Goal: Book appointment/travel/reservation: Book appointment/travel/reservation

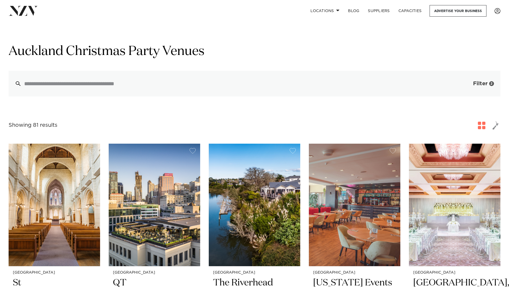
click at [485, 82] on span "Filter" at bounding box center [480, 83] width 14 height 5
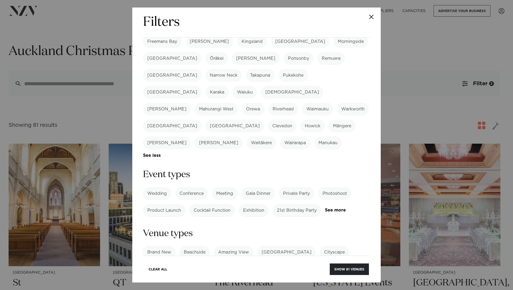
scroll to position [134, 0]
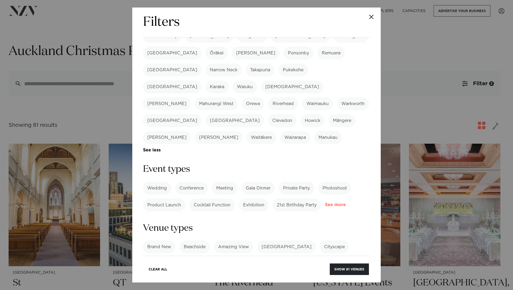
click at [325, 203] on link "See more" at bounding box center [346, 205] width 42 height 5
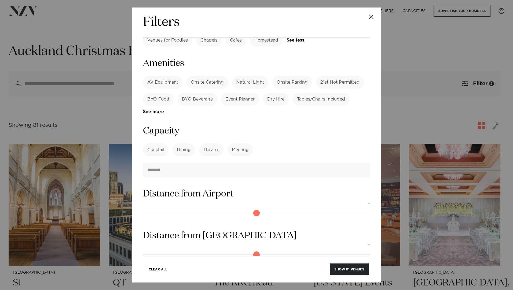
scroll to position [563, 0]
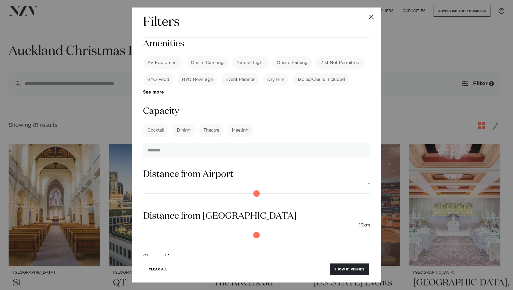
drag, startPoint x: 146, startPoint y: 185, endPoint x: 167, endPoint y: 185, distance: 20.9
click at [167, 231] on input "range" at bounding box center [256, 235] width 227 height 9
drag, startPoint x: 167, startPoint y: 185, endPoint x: 153, endPoint y: 186, distance: 13.8
type input "*"
click at [153, 231] on input "range" at bounding box center [256, 235] width 227 height 9
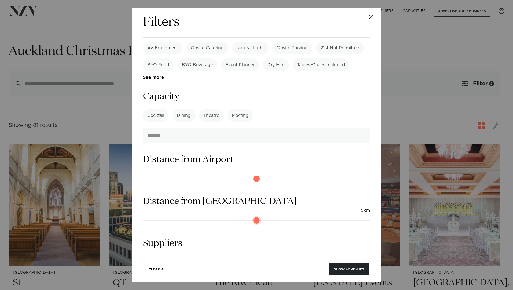
scroll to position [585, 0]
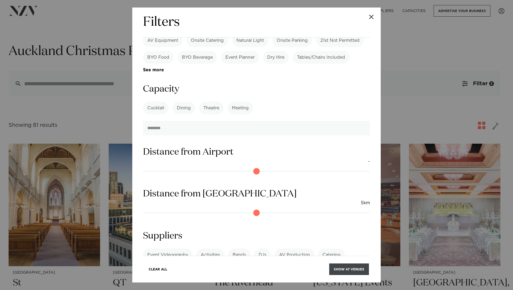
click at [340, 268] on button "Show 47 venues" at bounding box center [349, 270] width 40 height 12
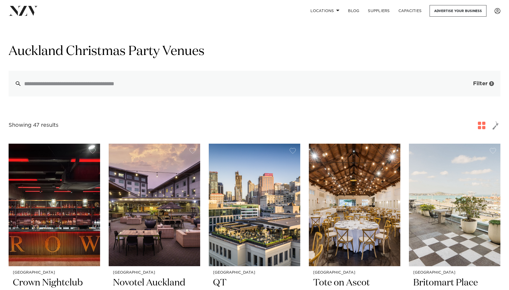
click at [479, 86] on span "Filter" at bounding box center [480, 83] width 14 height 5
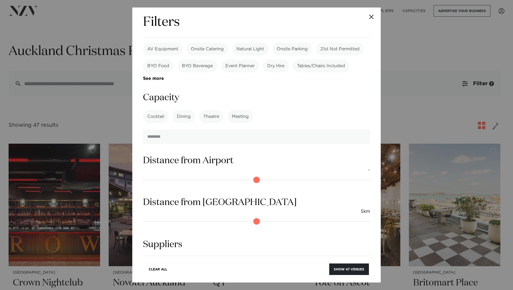
scroll to position [543, 0]
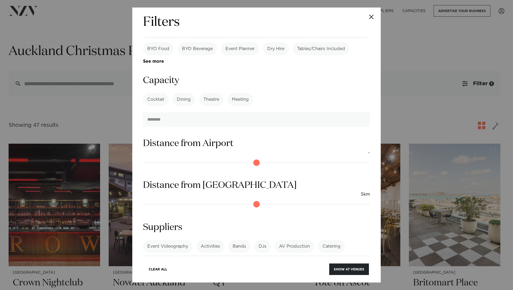
click at [185, 274] on link "See more" at bounding box center [164, 276] width 42 height 5
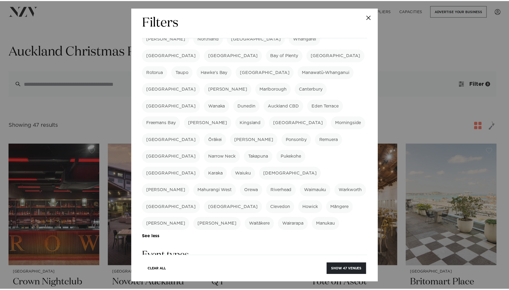
scroll to position [0, 0]
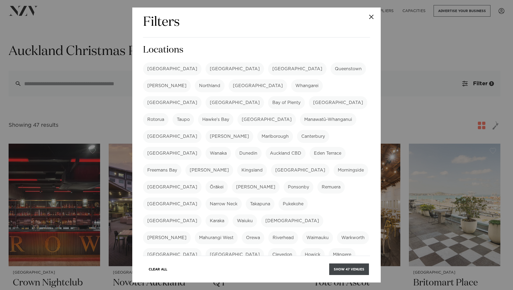
click at [341, 270] on button "Show 47 venues" at bounding box center [349, 270] width 40 height 12
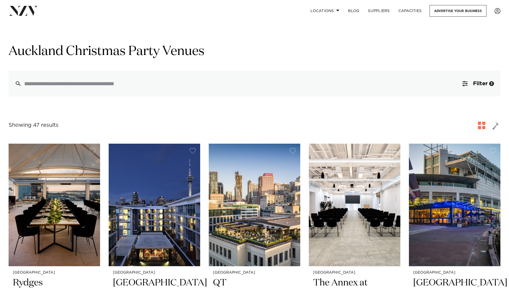
click at [496, 128] on span "button" at bounding box center [495, 125] width 6 height 9
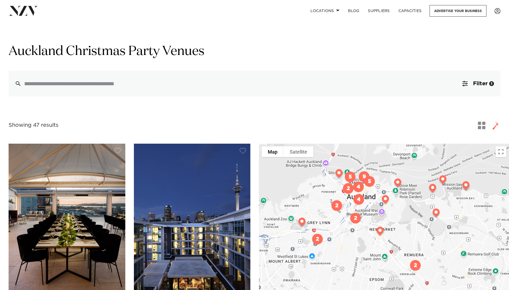
click at [481, 125] on span "button" at bounding box center [482, 126] width 8 height 8
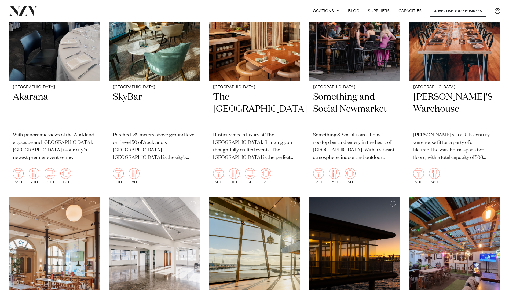
scroll to position [1802, 0]
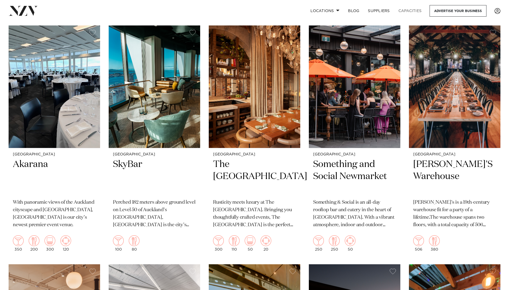
click at [413, 12] on link "Capacities" at bounding box center [410, 11] width 32 height 12
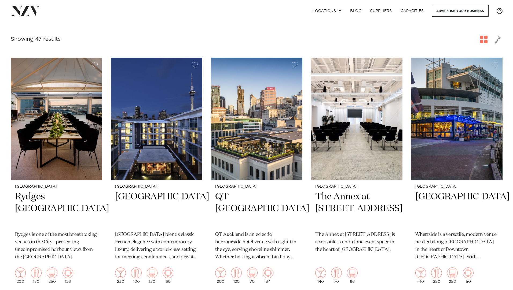
scroll to position [0, 0]
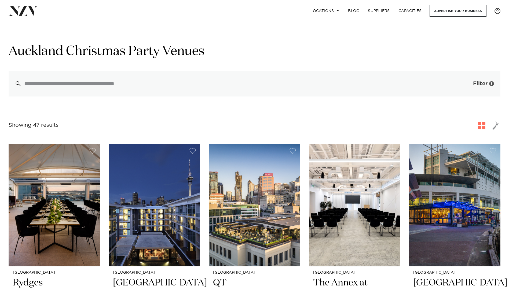
click at [486, 86] on span "Filter" at bounding box center [480, 83] width 14 height 5
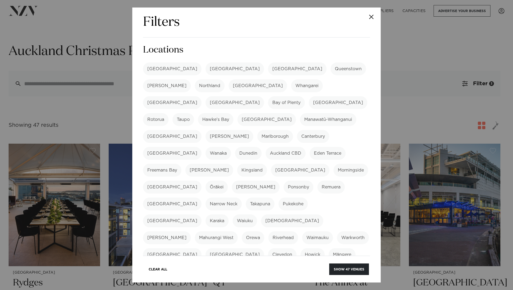
click at [156, 69] on label "[GEOGRAPHIC_DATA]" at bounding box center [172, 68] width 58 height 13
click at [158, 71] on label "[GEOGRAPHIC_DATA]" at bounding box center [172, 68] width 58 height 13
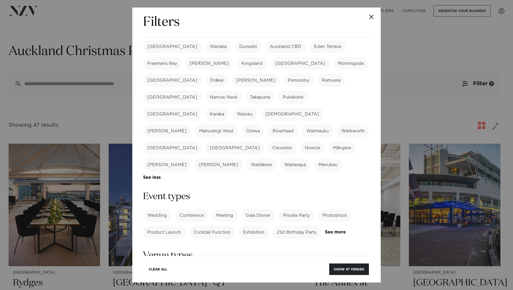
scroll to position [107, 0]
click at [291, 209] on label "Private Party" at bounding box center [296, 215] width 35 height 13
click at [325, 230] on link "See more" at bounding box center [346, 232] width 42 height 5
click at [220, 226] on label "Cocktail Function" at bounding box center [211, 232] width 45 height 13
click at [161, 259] on label "Team Building" at bounding box center [162, 265] width 39 height 13
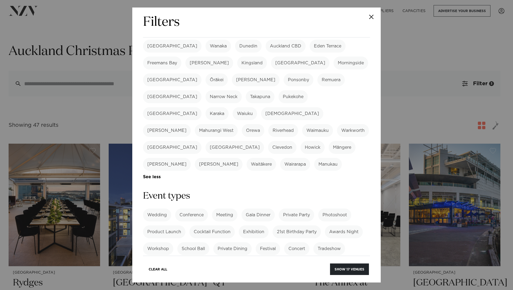
click at [253, 259] on label "Special Occasion" at bounding box center [252, 265] width 45 height 13
click at [177, 276] on label "Corporate Event" at bounding box center [164, 282] width 43 height 13
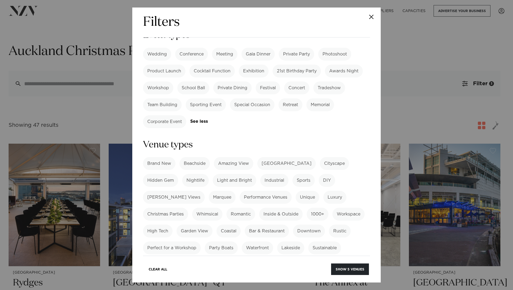
scroll to position [295, 0]
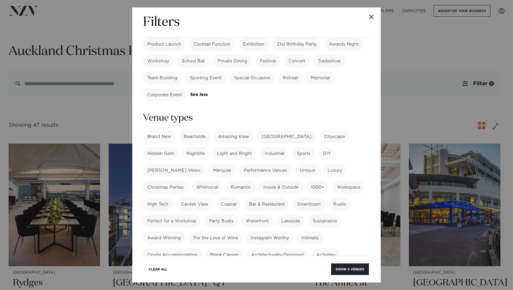
drag, startPoint x: 170, startPoint y: 132, endPoint x: 173, endPoint y: 133, distance: 2.9
click at [171, 181] on label "Christmas Parties" at bounding box center [165, 187] width 45 height 13
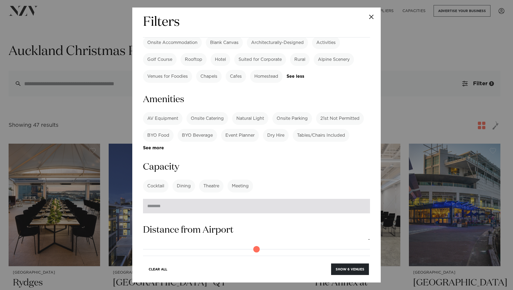
scroll to position [510, 0]
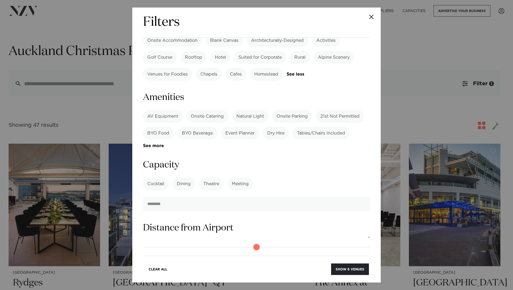
click at [158, 178] on label "Cocktail" at bounding box center [155, 184] width 25 height 13
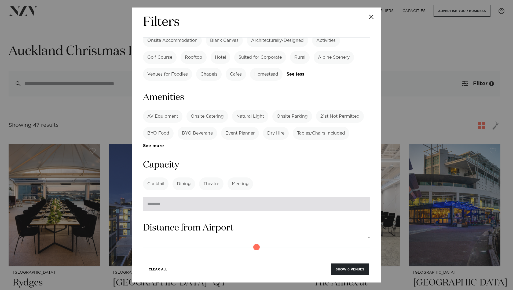
click at [163, 197] on input "number" at bounding box center [256, 204] width 227 height 14
click at [362, 197] on input "***" at bounding box center [256, 204] width 227 height 14
type input "*"
type input "***"
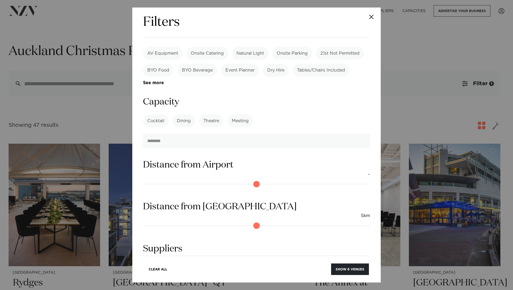
scroll to position [585, 0]
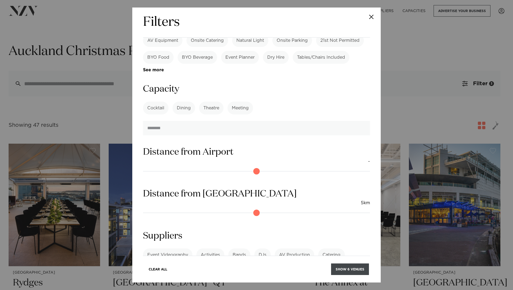
click at [341, 267] on button "Show 6 venues" at bounding box center [350, 270] width 38 height 12
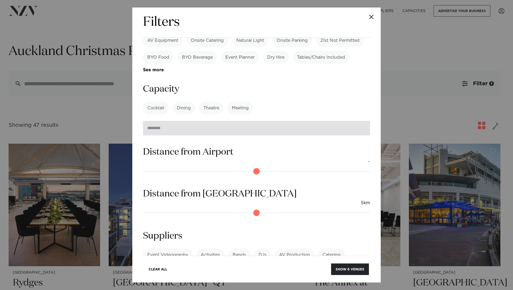
click at [204, 121] on input "number" at bounding box center [256, 128] width 227 height 14
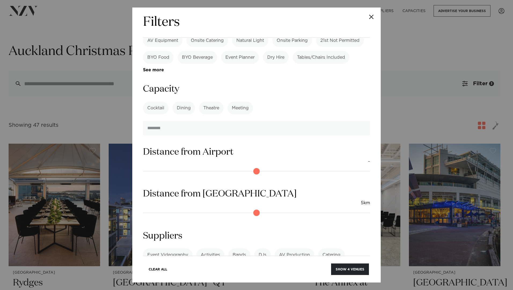
click at [317, 271] on div "Clear All Show 4 venues" at bounding box center [256, 266] width 227 height 20
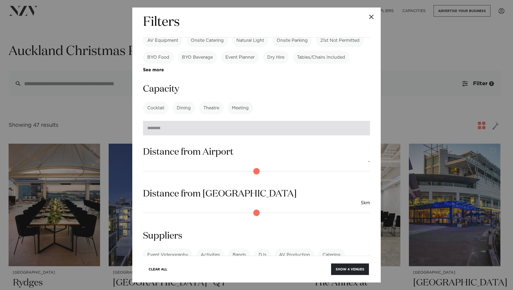
click at [173, 121] on input "***" at bounding box center [256, 128] width 227 height 14
type input "*"
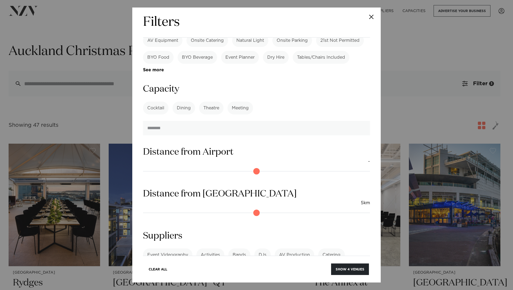
click at [154, 102] on label "Cocktail" at bounding box center [155, 108] width 25 height 13
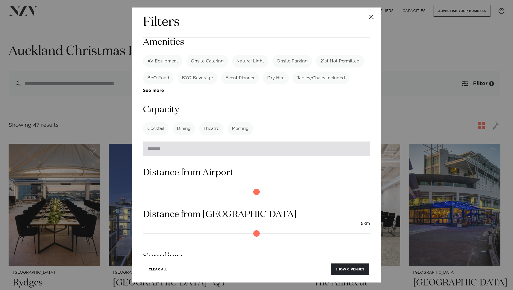
scroll to position [532, 0]
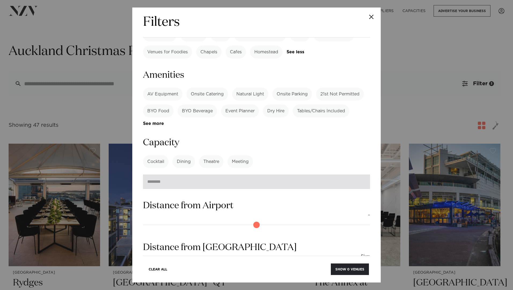
click at [162, 175] on input "***" at bounding box center [256, 182] width 227 height 14
type input "*"
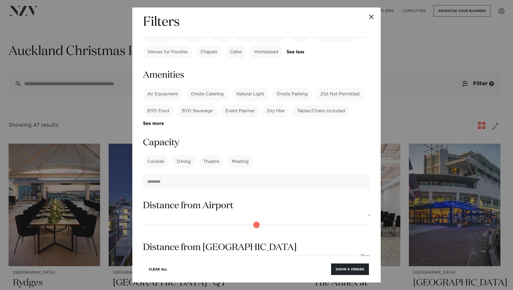
click at [159, 155] on label "Cocktail" at bounding box center [155, 161] width 25 height 13
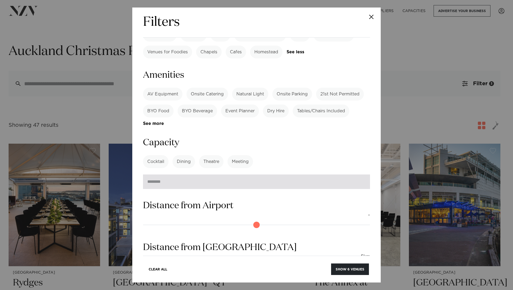
click at [166, 175] on input "number" at bounding box center [256, 182] width 227 height 14
type input "*"
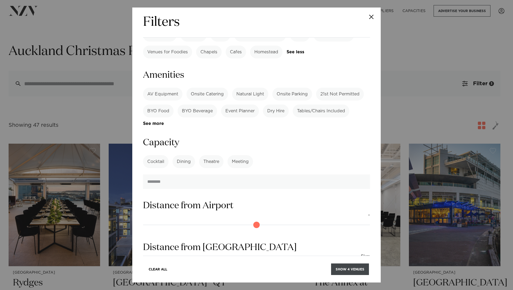
type input "***"
click at [353, 271] on button "Show 4 venues" at bounding box center [350, 270] width 38 height 12
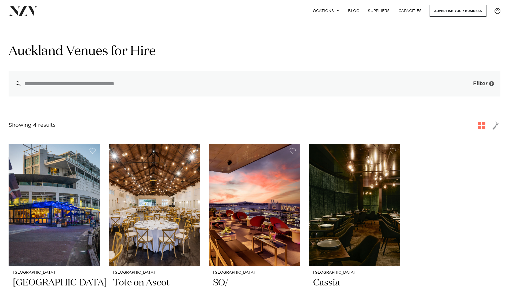
click at [482, 80] on button "Filter 9" at bounding box center [478, 84] width 45 height 26
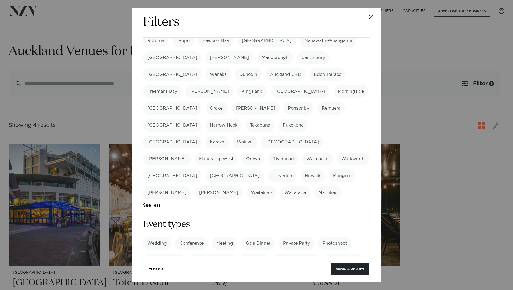
scroll to position [80, 0]
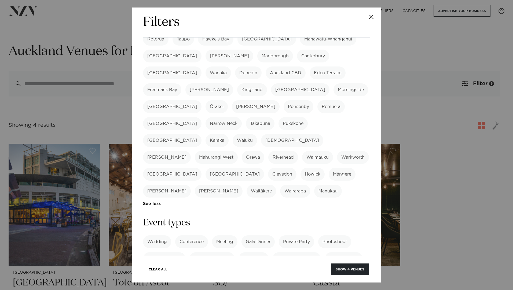
click at [292, 235] on label "Private Party" at bounding box center [296, 241] width 35 height 13
click at [209, 252] on label "Cocktail Function" at bounding box center [211, 258] width 45 height 13
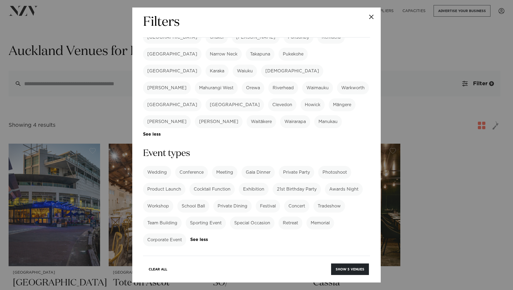
scroll to position [161, 0]
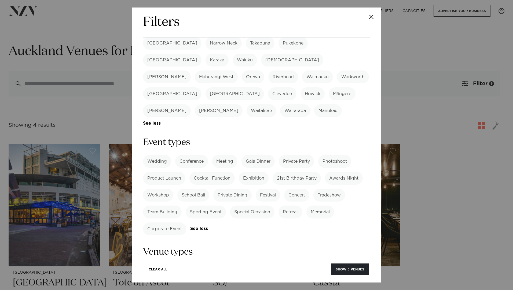
click at [171, 206] on label "Team Building" at bounding box center [162, 212] width 39 height 13
click at [258, 206] on label "Special Occasion" at bounding box center [252, 212] width 45 height 13
click at [162, 223] on label "Corporate Event" at bounding box center [164, 229] width 43 height 13
click at [205, 227] on link "See more" at bounding box center [209, 229] width 39 height 5
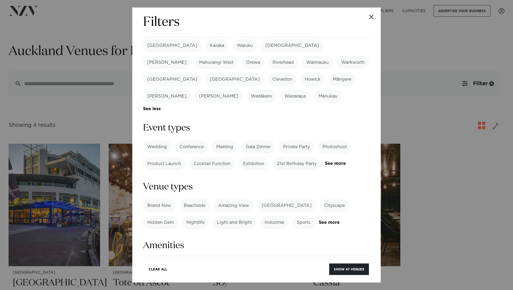
scroll to position [188, 0]
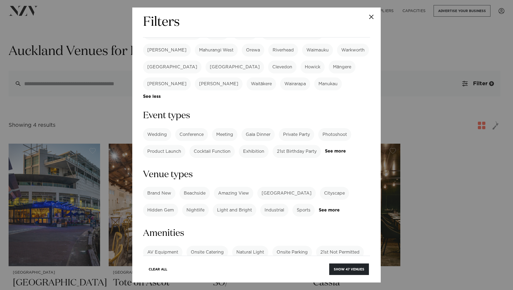
click at [335, 187] on div "Brand New Beachside Amazing View Heritage Building Cityscape Hidden Gem Nightli…" at bounding box center [256, 202] width 227 height 30
click at [334, 208] on link "See more" at bounding box center [340, 210] width 42 height 5
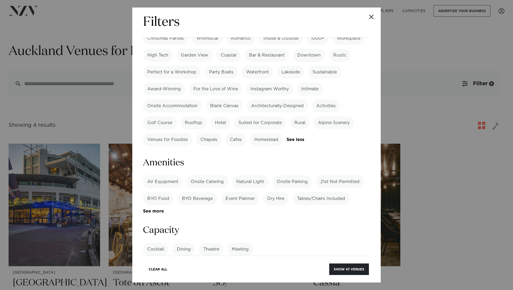
scroll to position [402, 0]
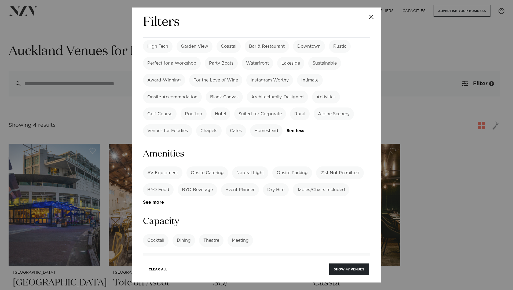
click at [160, 234] on label "Cocktail" at bounding box center [155, 240] width 25 height 13
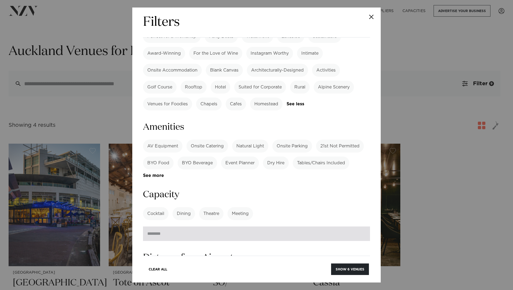
click at [185, 227] on input "***" at bounding box center [256, 234] width 227 height 14
type input "*"
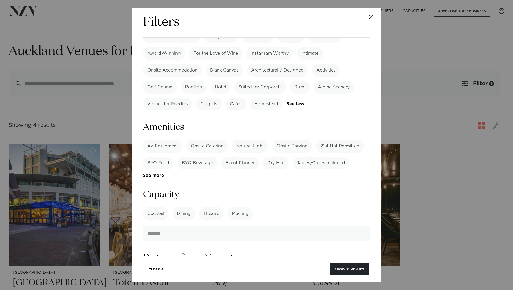
click at [311, 189] on h3 "Capacity" at bounding box center [256, 195] width 227 height 12
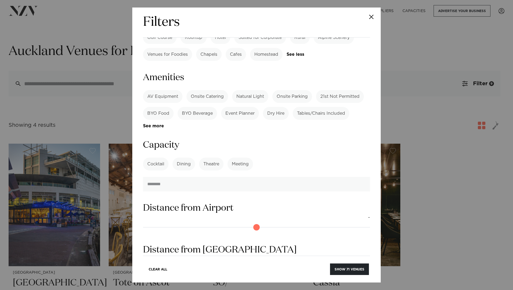
scroll to position [510, 0]
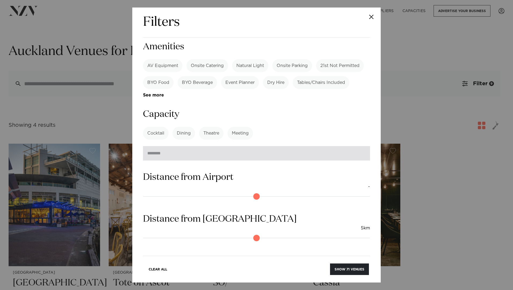
click at [359, 146] on input "**" at bounding box center [256, 153] width 227 height 14
click at [360, 146] on input "**" at bounding box center [256, 153] width 227 height 14
type input "*"
click at [360, 146] on input "*" at bounding box center [256, 153] width 227 height 14
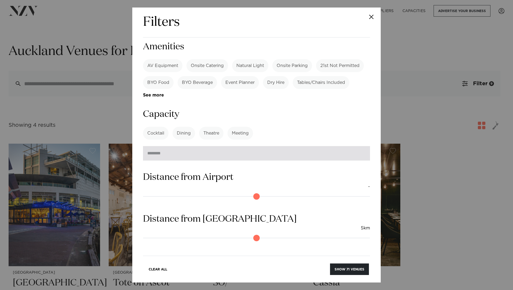
click at [186, 146] on input "*" at bounding box center [256, 153] width 227 height 14
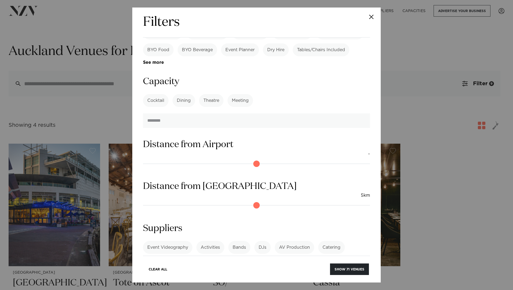
scroll to position [543, 0]
click at [185, 274] on link "See more" at bounding box center [164, 276] width 42 height 5
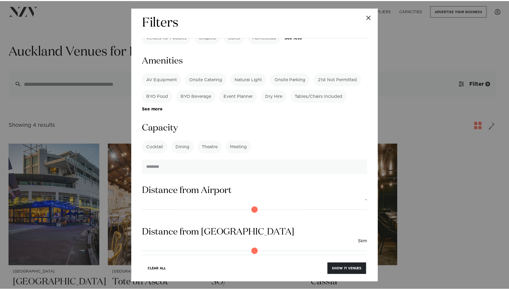
scroll to position [467, 0]
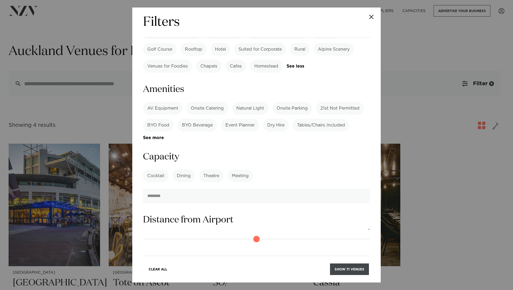
click at [361, 268] on button "Show 71 venues" at bounding box center [349, 270] width 39 height 12
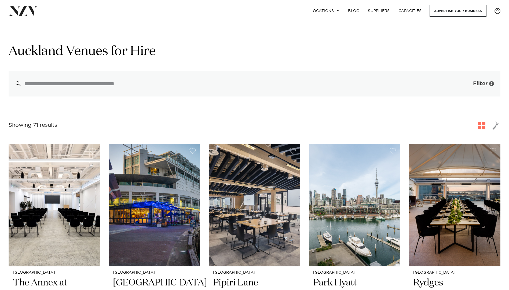
click at [484, 82] on span "Filter" at bounding box center [480, 83] width 14 height 5
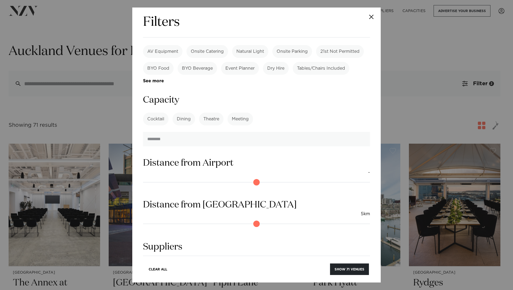
scroll to position [381, 0]
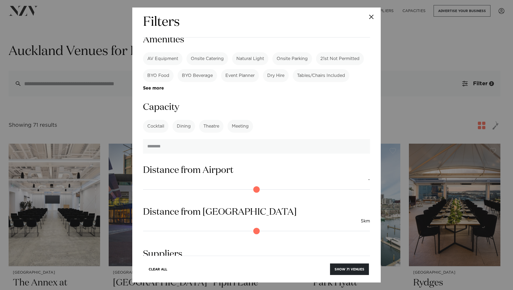
click at [157, 120] on label "Cocktail" at bounding box center [155, 126] width 25 height 13
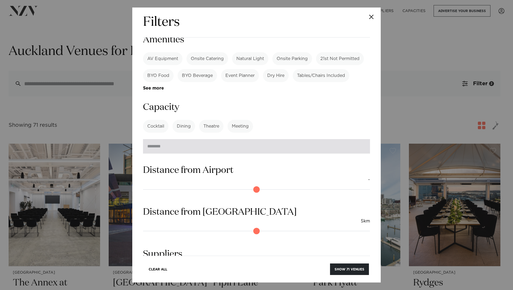
click at [165, 139] on input "number" at bounding box center [256, 146] width 227 height 14
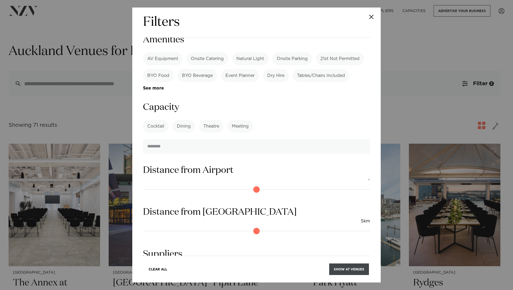
type input "***"
click at [352, 268] on button "Show 47 venues" at bounding box center [349, 270] width 40 height 12
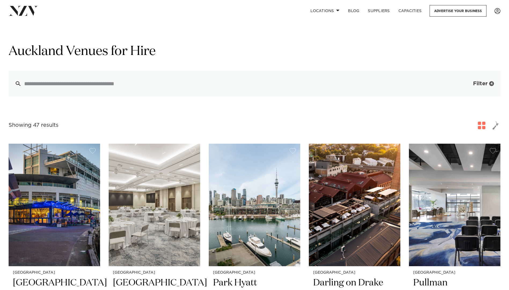
click at [480, 86] on span "Filter" at bounding box center [480, 83] width 14 height 5
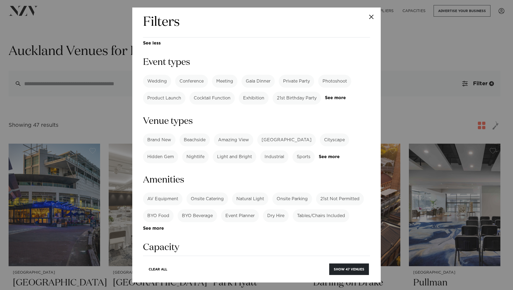
scroll to position [241, 0]
click at [170, 279] on input "***" at bounding box center [256, 286] width 227 height 14
type input "*"
type input "***"
click at [347, 269] on button "Show 66 venues" at bounding box center [349, 270] width 40 height 12
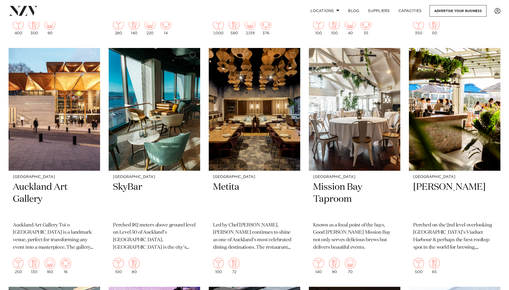
scroll to position [1304, 0]
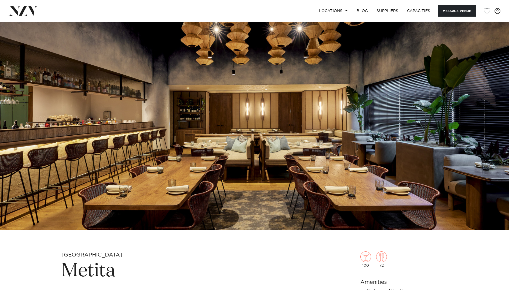
scroll to position [27, 0]
